Goal: Communication & Community: Answer question/provide support

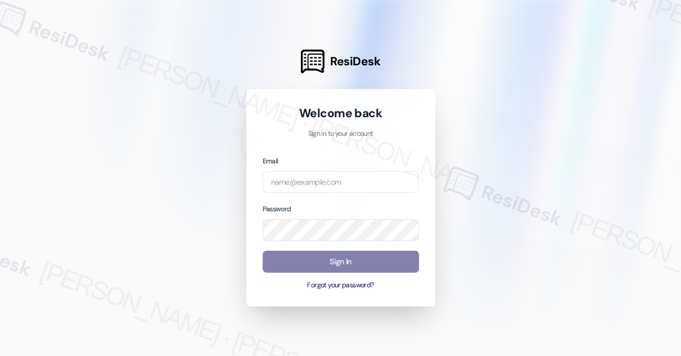
click at [47, 40] on div at bounding box center [340, 178] width 681 height 356
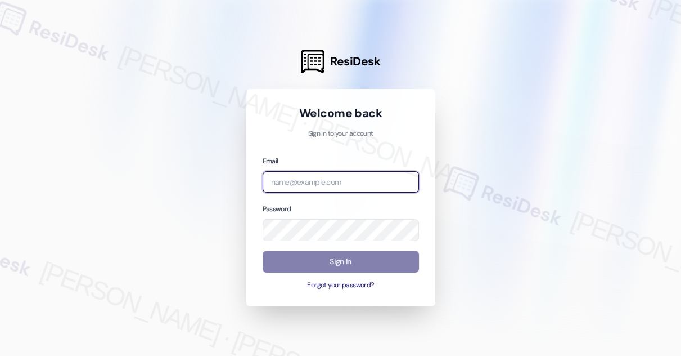
click at [336, 183] on input "email" at bounding box center [341, 182] width 156 height 22
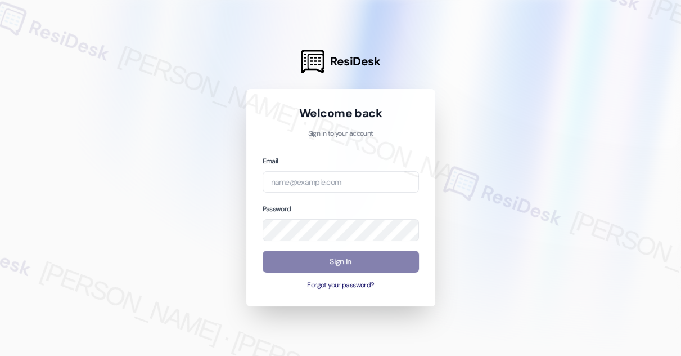
click at [45, 32] on div at bounding box center [340, 178] width 681 height 356
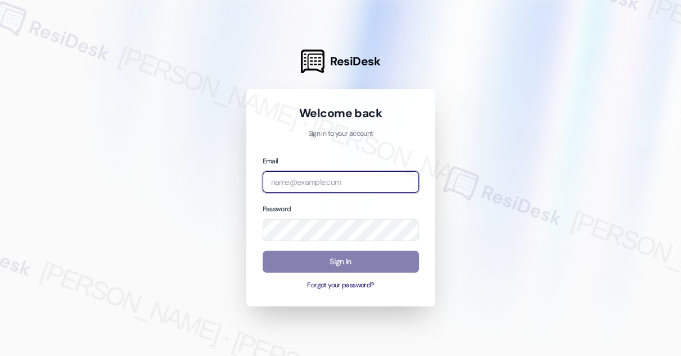
click at [321, 182] on input "email" at bounding box center [341, 182] width 156 height 22
type input "automated-surveys-kcb_aperto-[PERSON_NAME].[PERSON_NAME]@kcb_[DOMAIN_NAME]"
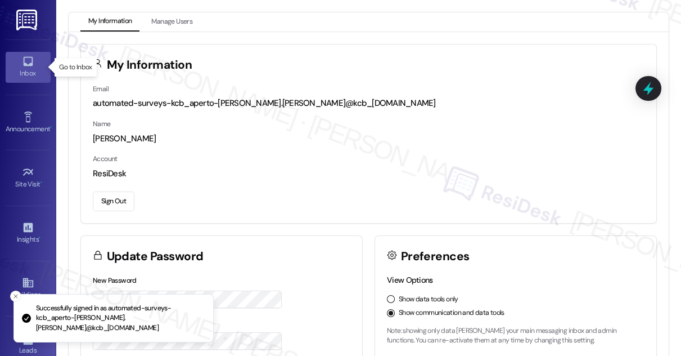
click at [32, 70] on div "Inbox" at bounding box center [28, 73] width 56 height 11
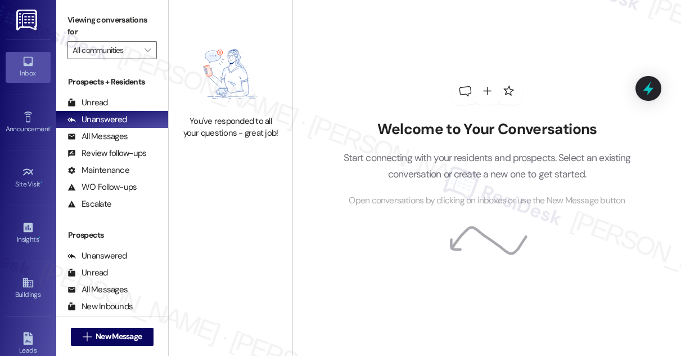
click at [86, 7] on div "Viewing conversations for All communities " at bounding box center [112, 35] width 112 height 70
click at [71, 12] on label "Viewing conversations for" at bounding box center [112, 26] width 89 height 30
